Goal: Task Accomplishment & Management: Manage account settings

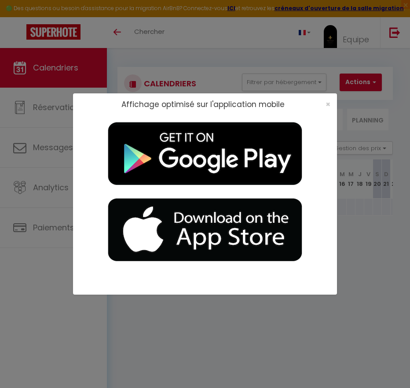
click at [331, 104] on div "×" at bounding box center [325, 104] width 22 height 9
click at [330, 106] on span "×" at bounding box center [328, 104] width 5 height 11
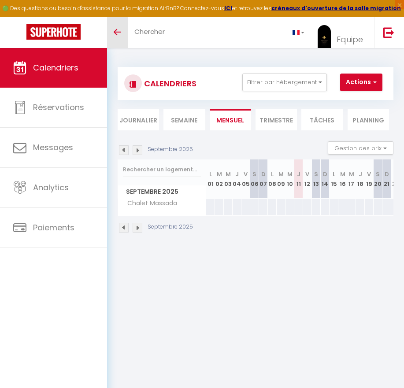
click at [116, 30] on icon "Toggle menubar" at bounding box center [117, 32] width 7 height 5
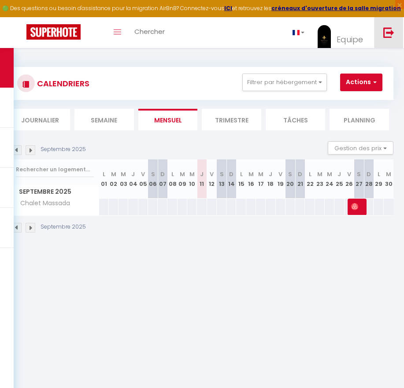
click at [388, 33] on img at bounding box center [388, 32] width 11 height 11
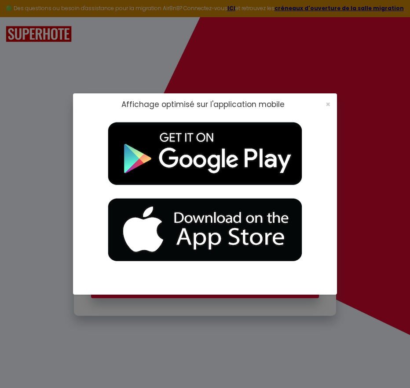
type input "[EMAIL_ADDRESS][DOMAIN_NAME]"
checkbox input "true"
click at [326, 103] on span "×" at bounding box center [328, 104] width 5 height 11
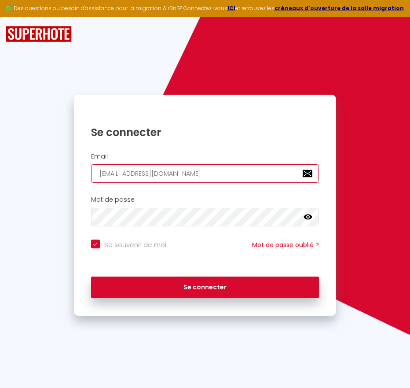
click at [163, 177] on input "[EMAIL_ADDRESS][DOMAIN_NAME]" at bounding box center [205, 173] width 229 height 18
type input "[EMAIL_ADDRESS][DOMAIN_NAME]"
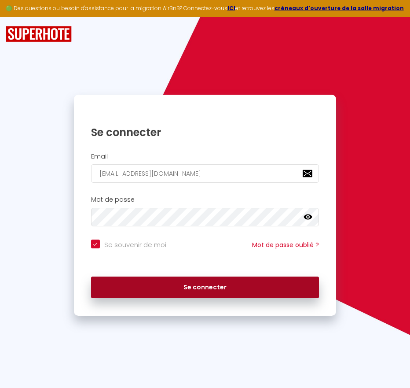
click at [144, 287] on button "Se connecter" at bounding box center [205, 288] width 229 height 22
checkbox input "true"
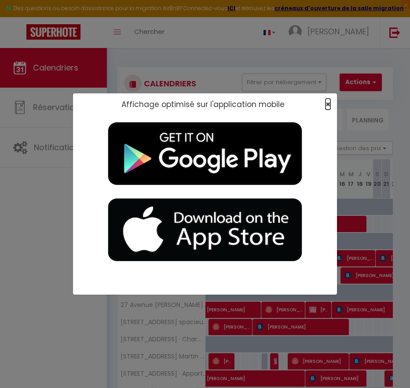
click at [326, 103] on span "×" at bounding box center [328, 104] width 5 height 11
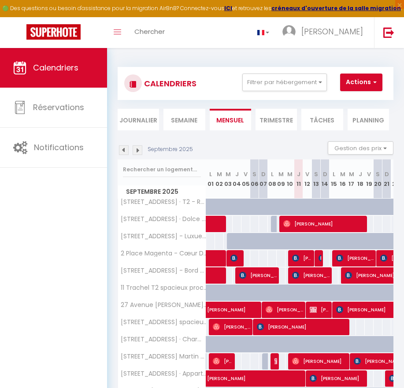
click at [173, 121] on li "Semaine" at bounding box center [183, 120] width 41 height 22
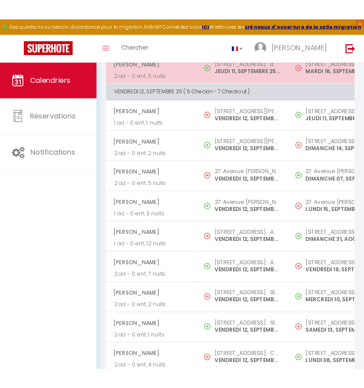
scroll to position [1409, 0]
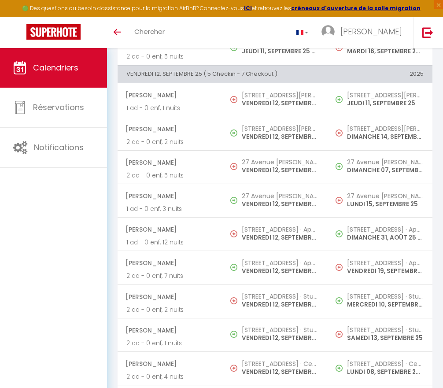
click at [68, 230] on div "Calendriers Réservations Notifications" at bounding box center [53, 227] width 107 height 359
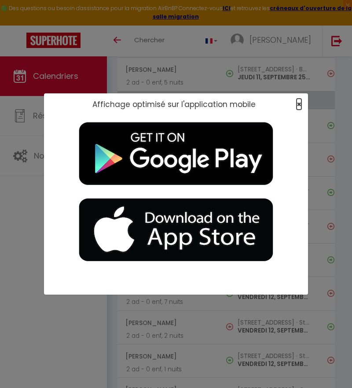
click at [299, 102] on span "×" at bounding box center [299, 104] width 5 height 11
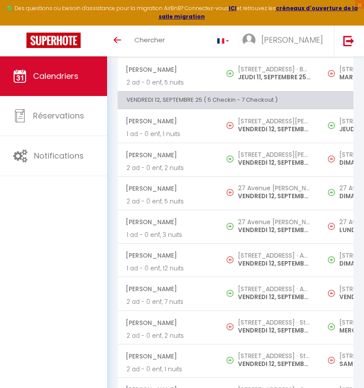
scroll to position [1392, 0]
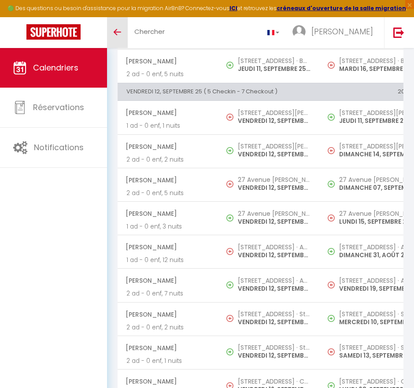
click at [117, 35] on icon "Toggle menubar" at bounding box center [117, 32] width 7 height 5
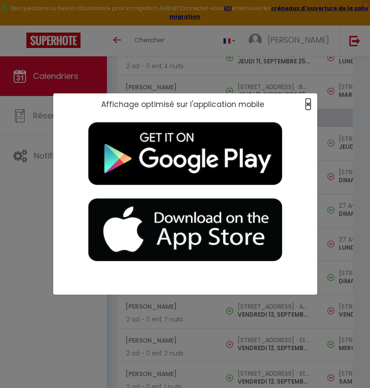
click at [307, 104] on span "×" at bounding box center [308, 104] width 5 height 11
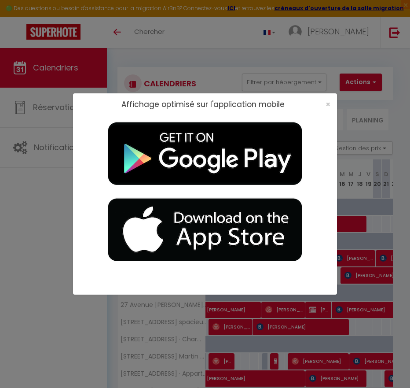
click at [113, 33] on div "Affichage optimisé sur l'application mobile ×" at bounding box center [205, 194] width 264 height 388
click at [330, 105] on span "×" at bounding box center [328, 104] width 5 height 11
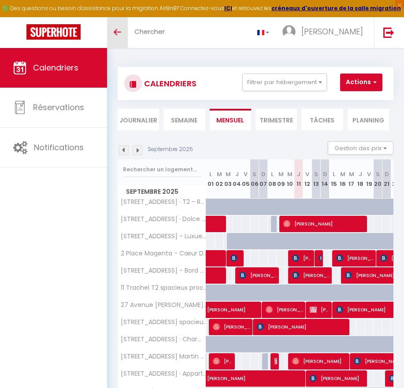
click at [118, 33] on icon "Toggle menubar" at bounding box center [117, 32] width 7 height 5
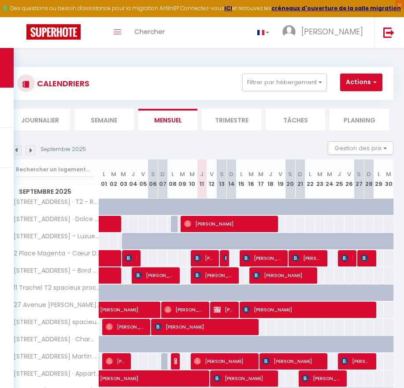
click at [104, 114] on li "Semaine" at bounding box center [103, 120] width 59 height 22
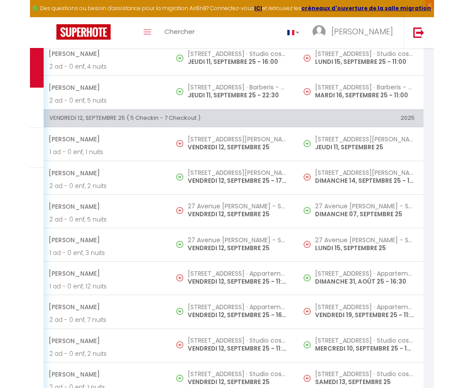
scroll to position [1409, 0]
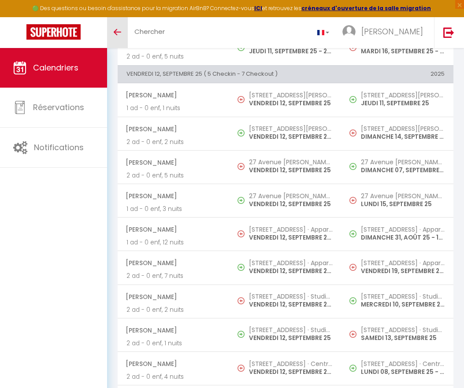
click at [115, 32] on icon "Toggle menubar" at bounding box center [117, 32] width 7 height 5
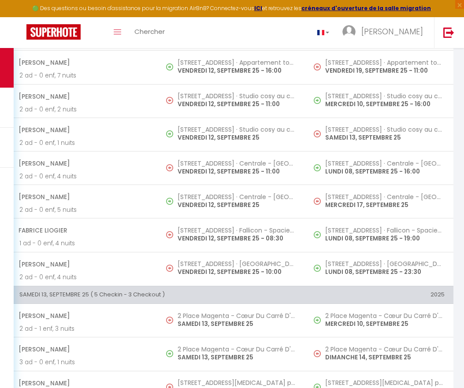
scroll to position [1629, 0]
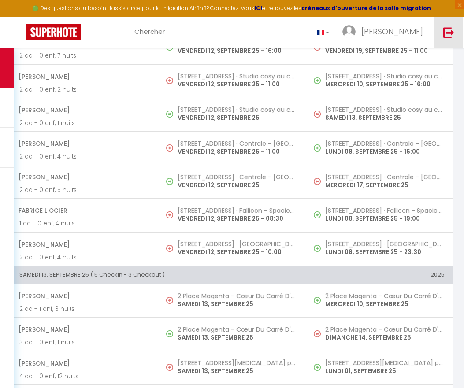
click at [410, 31] on link at bounding box center [448, 32] width 29 height 31
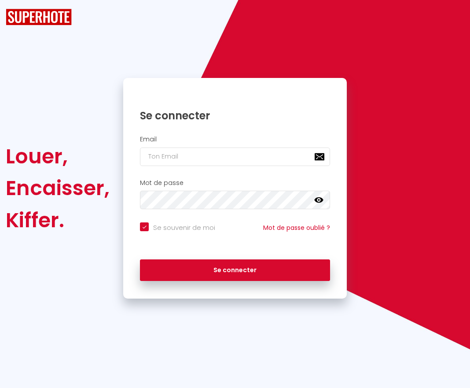
checkbox input "true"
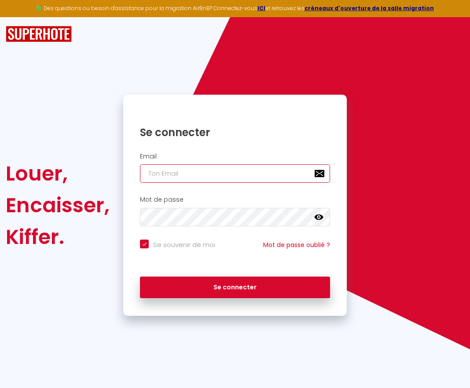
type input "[EMAIL_ADDRESS][DOMAIN_NAME]"
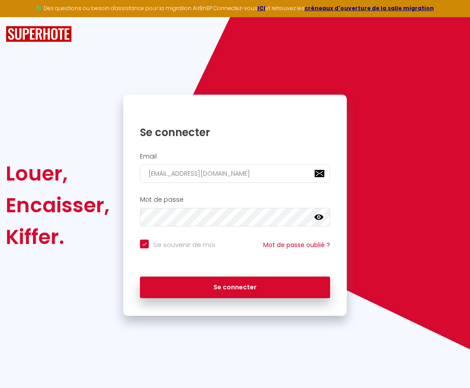
checkbox input "true"
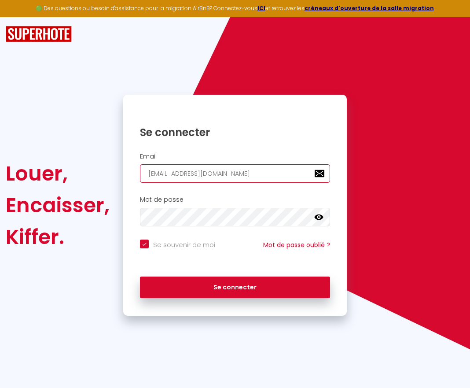
click at [236, 176] on input "[EMAIL_ADDRESS][DOMAIN_NAME]" at bounding box center [235, 173] width 190 height 18
type input "vanessawhiteandclean43@gmail.com"
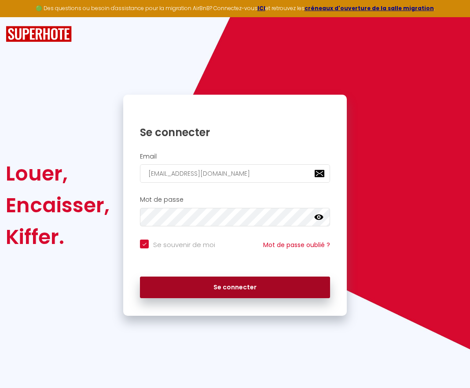
click at [194, 282] on button "Se connecter" at bounding box center [235, 288] width 190 height 22
checkbox input "true"
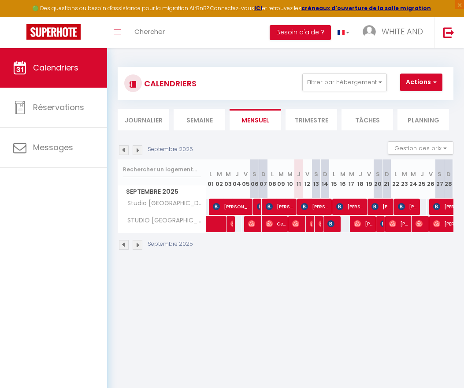
click at [197, 122] on li "Semaine" at bounding box center [200, 120] width 52 height 22
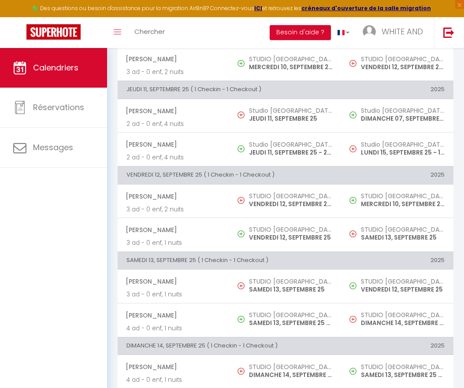
scroll to position [252, 0]
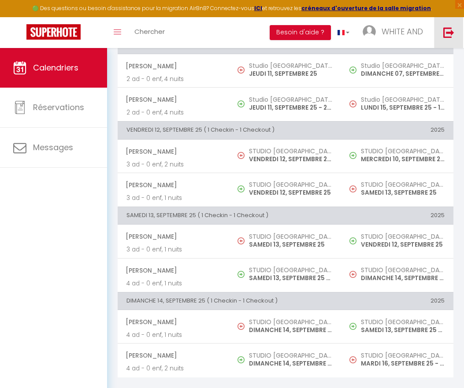
click at [410, 32] on img at bounding box center [448, 32] width 11 height 11
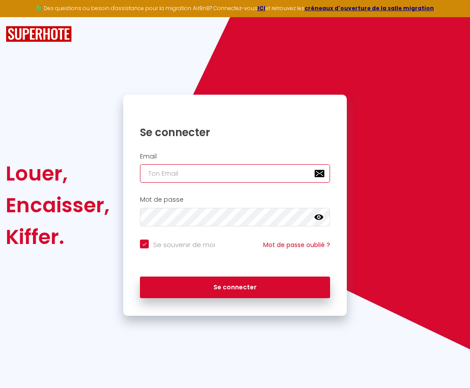
type input "vanessawhiteandclean43@gmail.com"
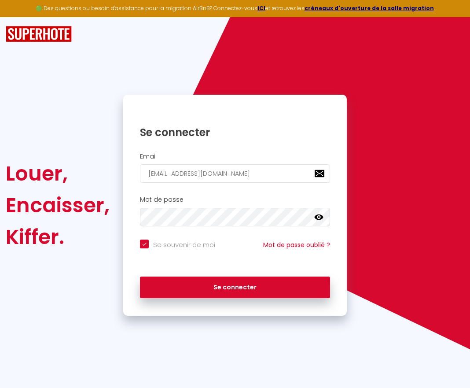
checkbox input "true"
